Goal: Task Accomplishment & Management: Complete application form

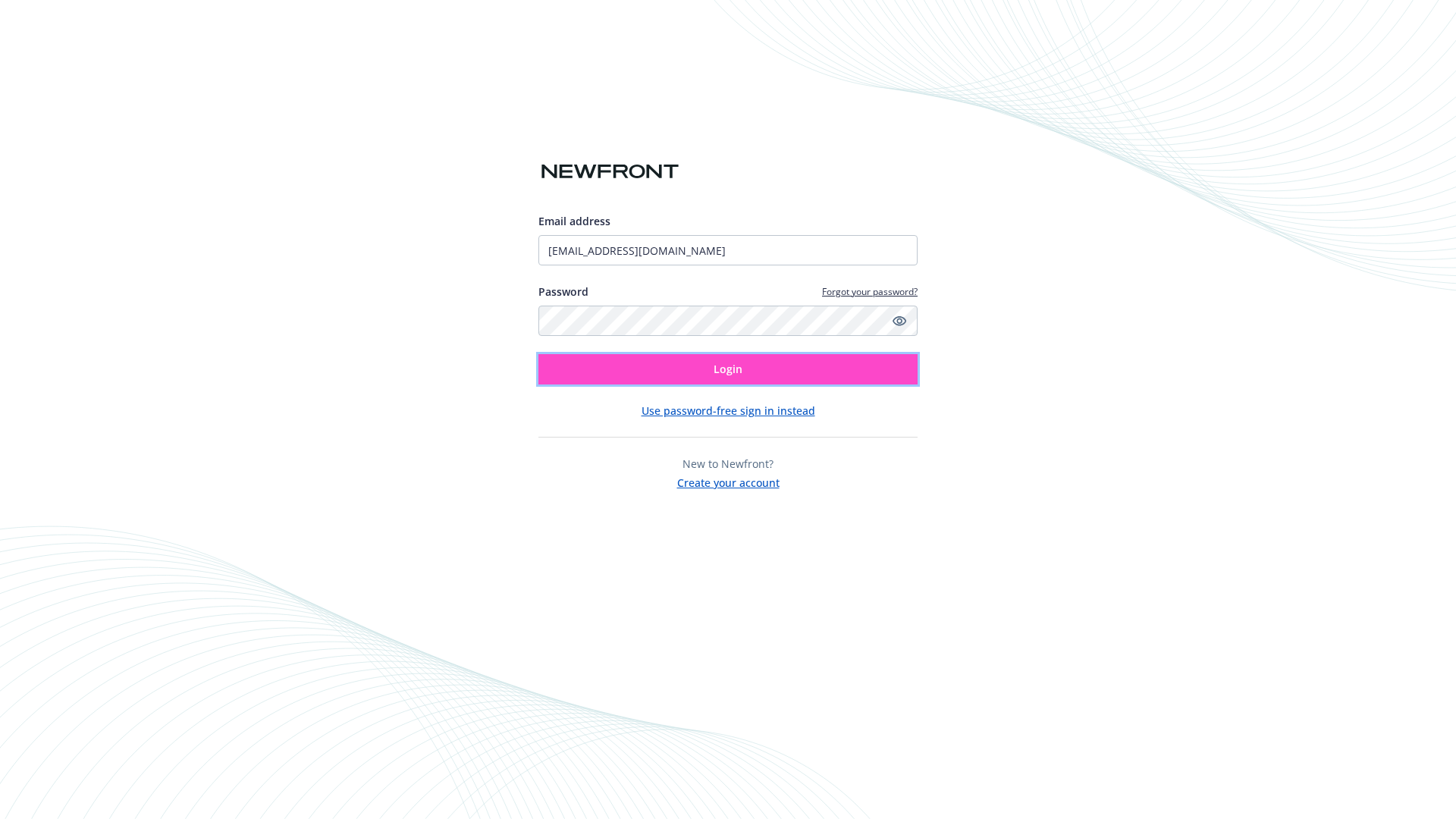
click at [728, 369] on span "Login" at bounding box center [728, 368] width 29 height 14
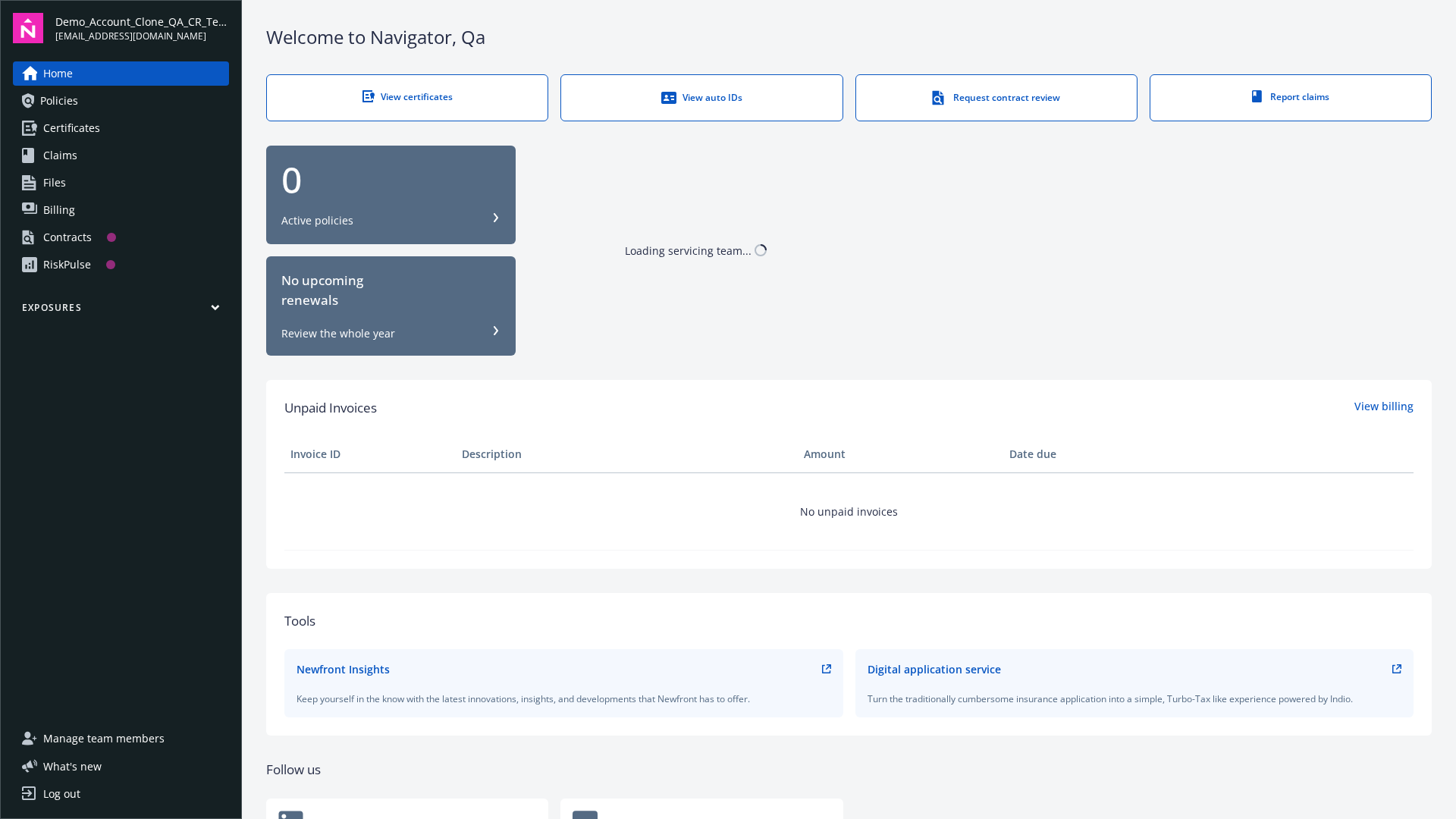
click at [142, 28] on span "Demo_Account_Clone_QA_CR_Tests_Prospect" at bounding box center [142, 21] width 173 height 16
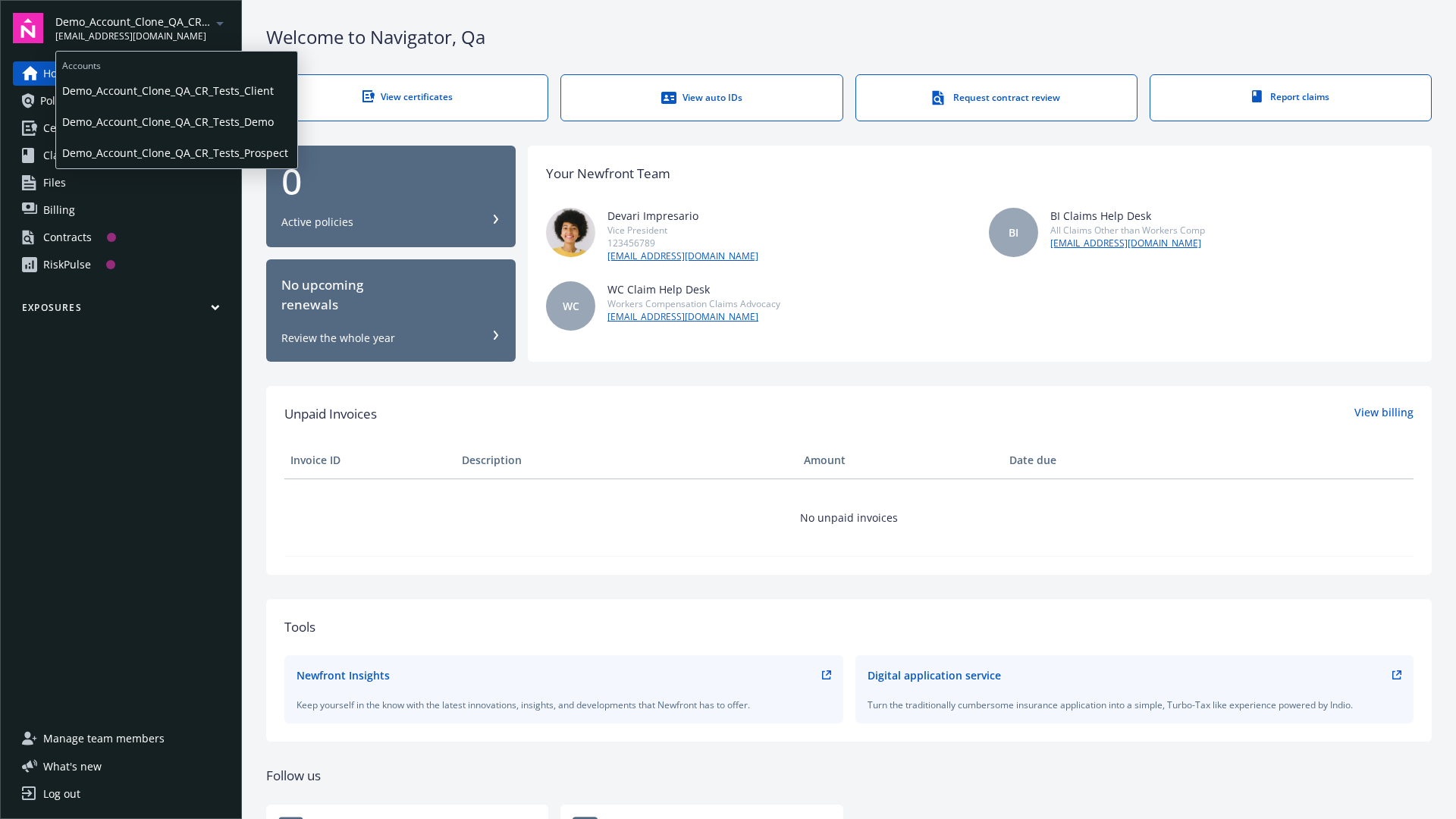
click at [175, 90] on span "Demo_Account_Clone_QA_CR_Tests_Client" at bounding box center [176, 90] width 229 height 31
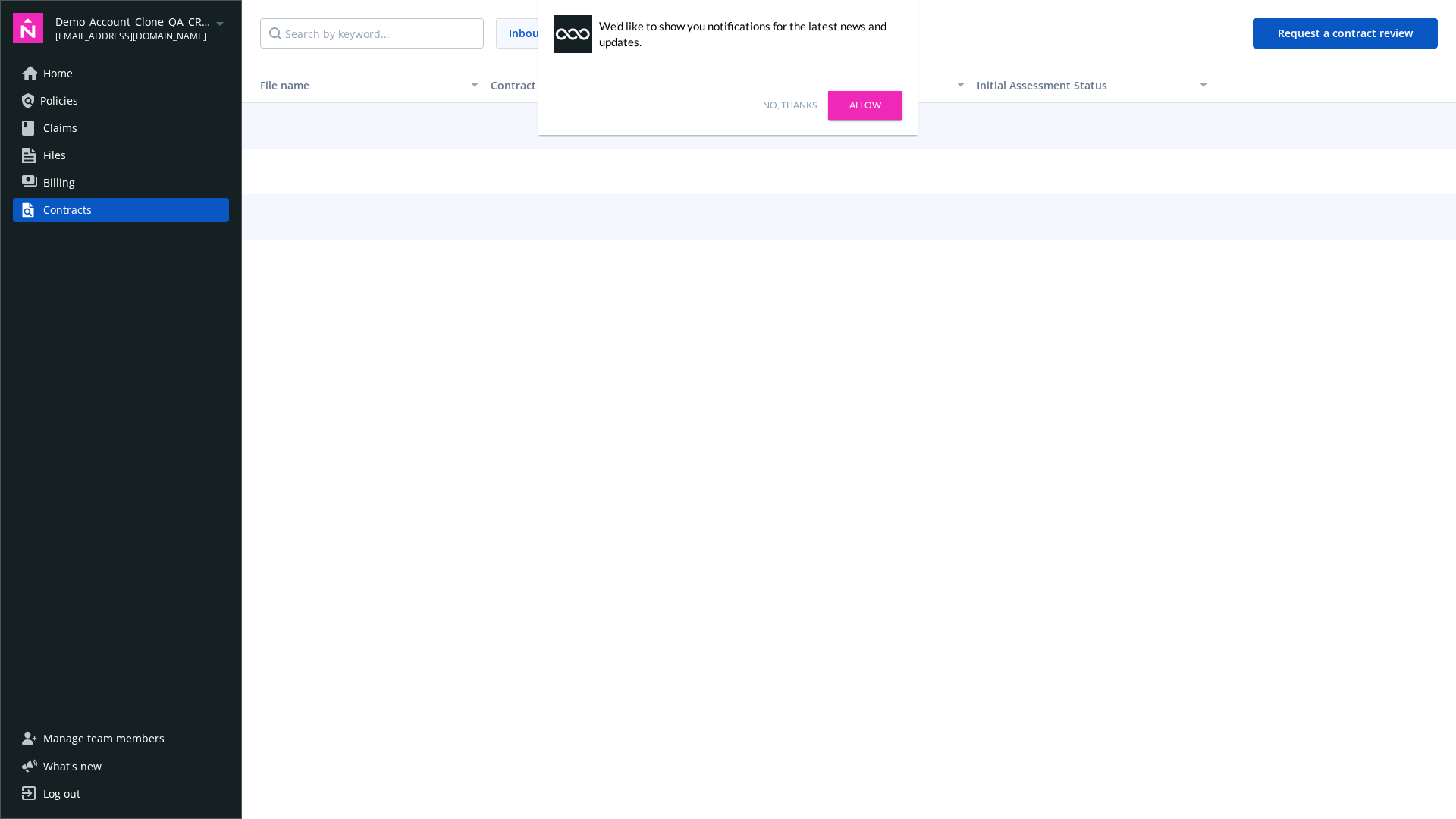
click at [790, 106] on link "No, thanks" at bounding box center [790, 106] width 54 height 13
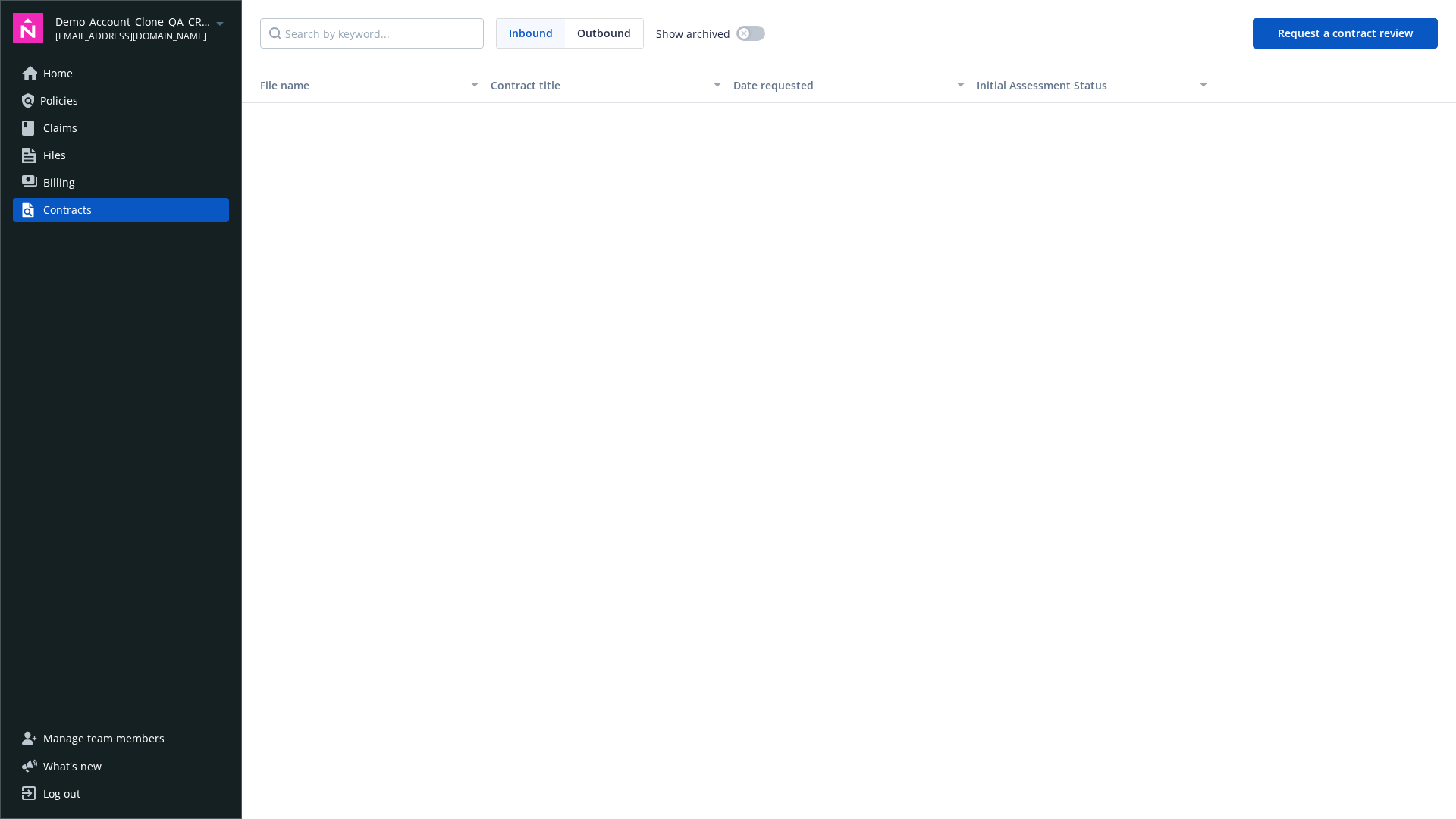
click at [1347, 33] on button "Request a contract review" at bounding box center [1345, 33] width 185 height 30
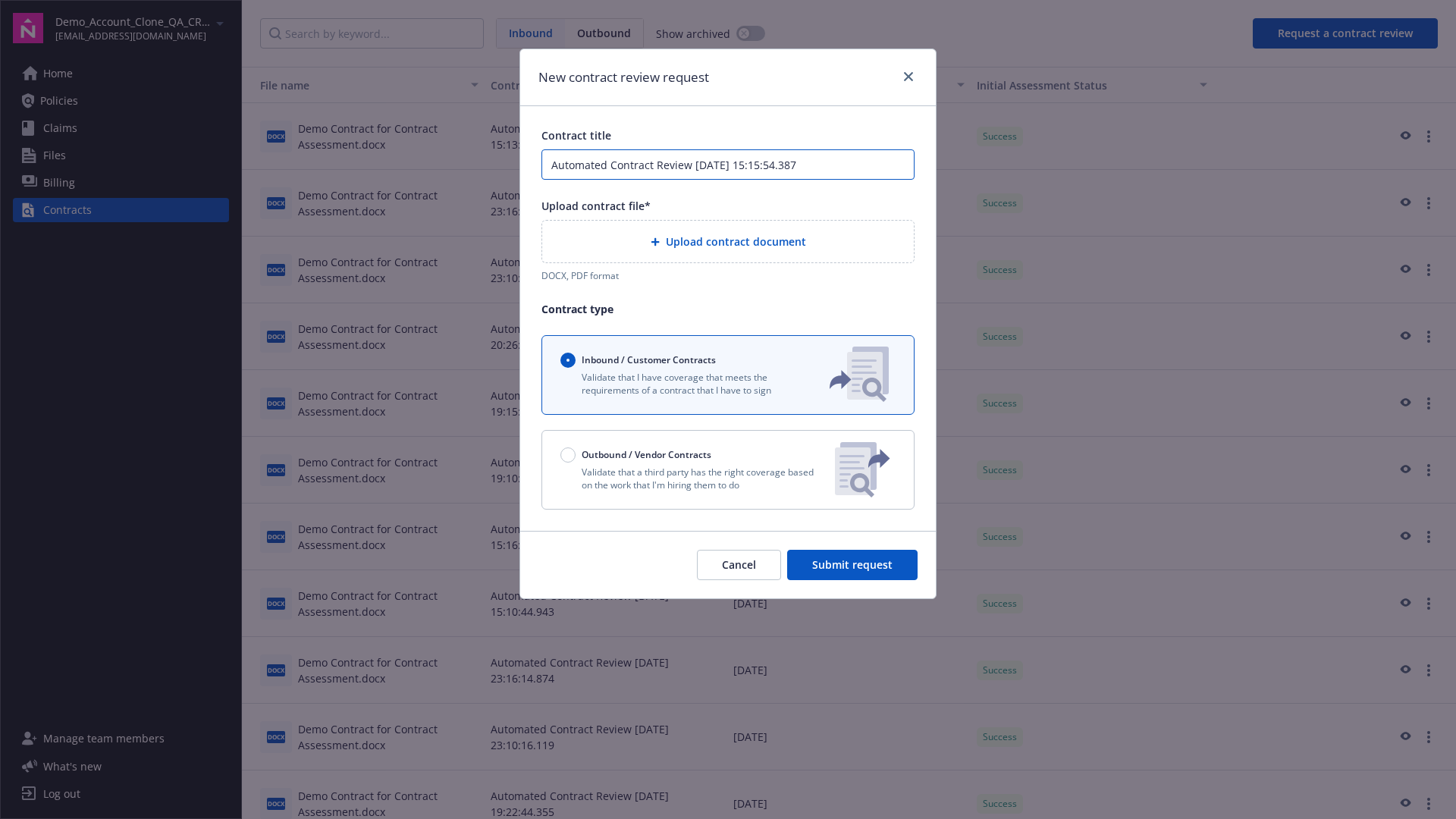
type input "Automated Contract Review 09-17-2025 15:15:54.387"
click at [728, 469] on p "Validate that a third party has the right coverage based on the work that I'm h…" at bounding box center [692, 478] width 263 height 26
radio input "false"
radio input "true"
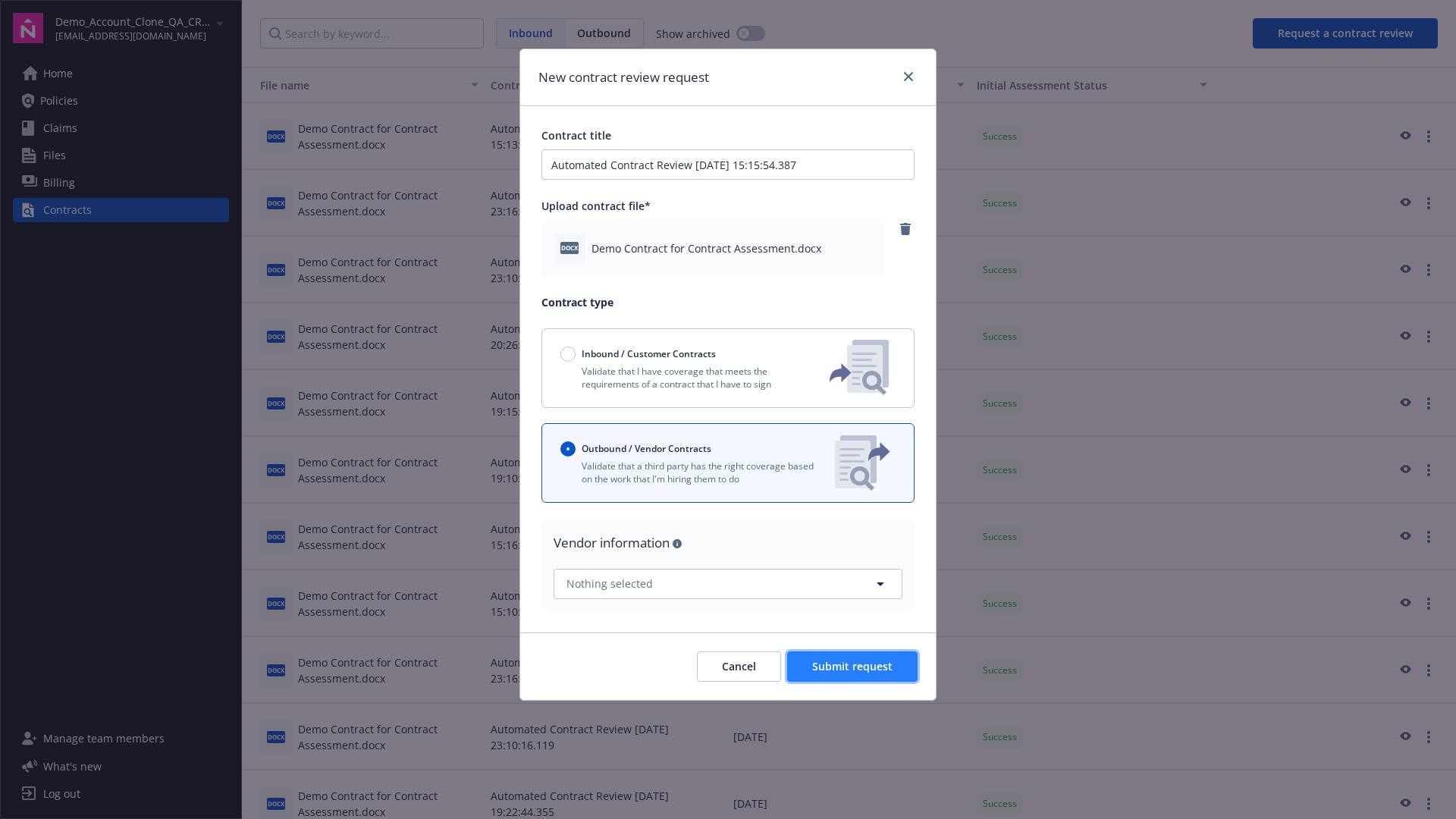
click at [854, 666] on span "Submit request" at bounding box center [852, 666] width 80 height 14
